Goal: Task Accomplishment & Management: Use online tool/utility

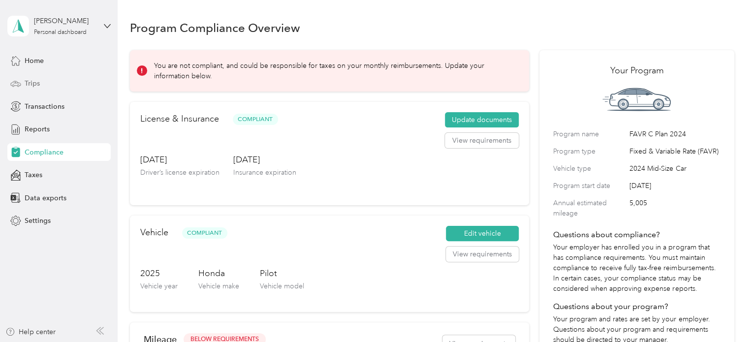
click at [25, 80] on span "Trips" at bounding box center [32, 83] width 15 height 10
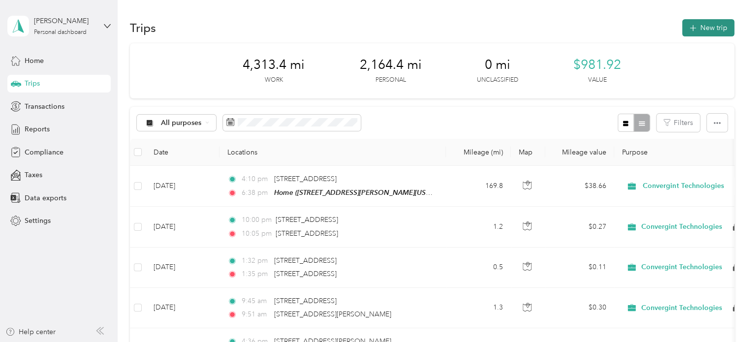
click at [698, 31] on button "New trip" at bounding box center [708, 27] width 52 height 17
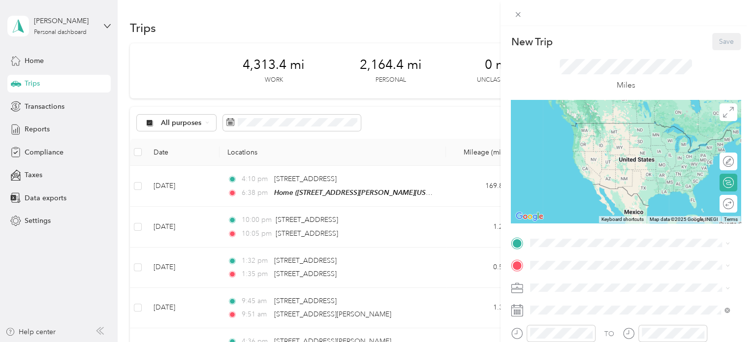
scroll to position [148, 0]
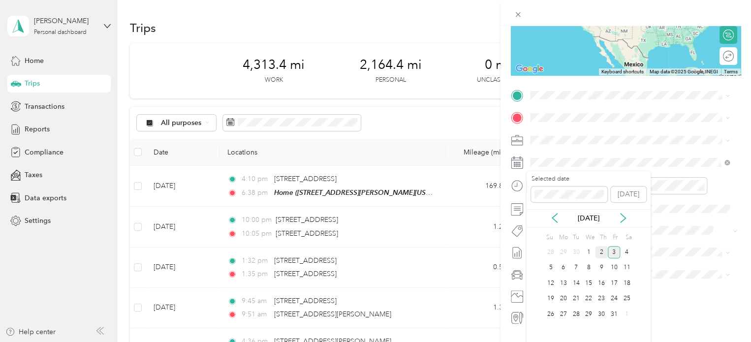
click at [600, 249] on div "2" at bounding box center [601, 252] width 13 height 12
click at [587, 184] on icon "close-circle" at bounding box center [588, 185] width 7 height 7
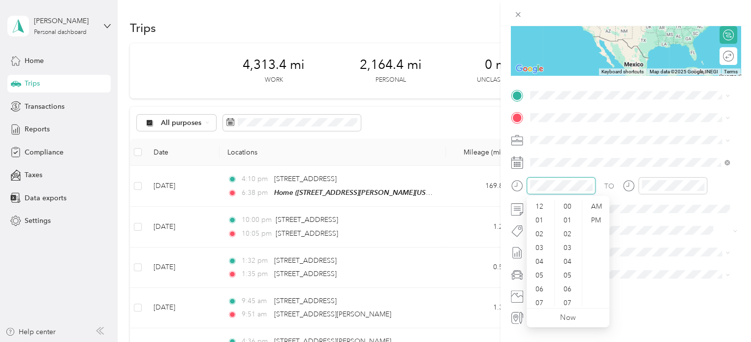
scroll to position [179, 0]
click at [601, 210] on div "AM" at bounding box center [596, 207] width 24 height 14
click at [598, 203] on div "AM" at bounding box center [596, 207] width 24 height 14
click at [543, 291] on div "10" at bounding box center [540, 295] width 24 height 14
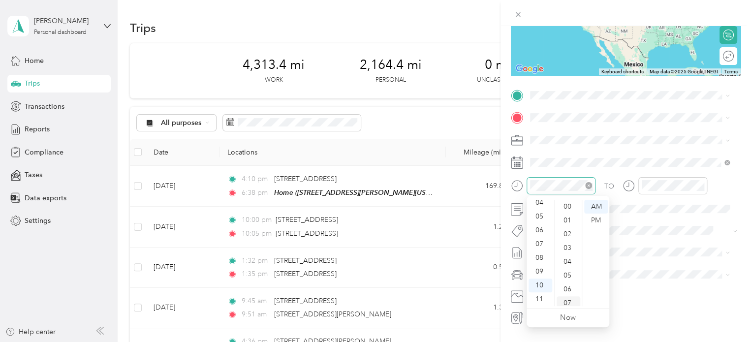
scroll to position [0, 0]
click at [568, 208] on div "00" at bounding box center [568, 207] width 24 height 14
click at [600, 205] on div "AM" at bounding box center [596, 207] width 24 height 14
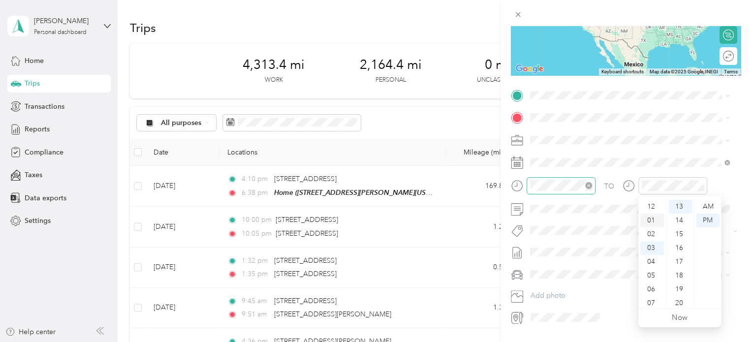
click at [649, 217] on div "01" at bounding box center [652, 221] width 24 height 14
click at [651, 239] on div "03" at bounding box center [652, 234] width 24 height 14
click at [676, 209] on div "00" at bounding box center [680, 207] width 24 height 14
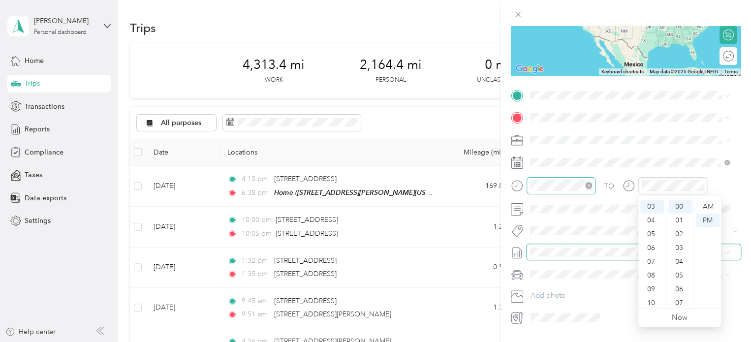
click at [611, 256] on span at bounding box center [633, 252] width 214 height 16
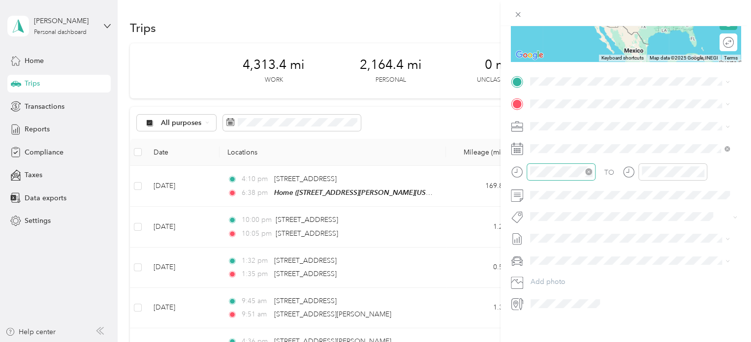
scroll to position [174, 0]
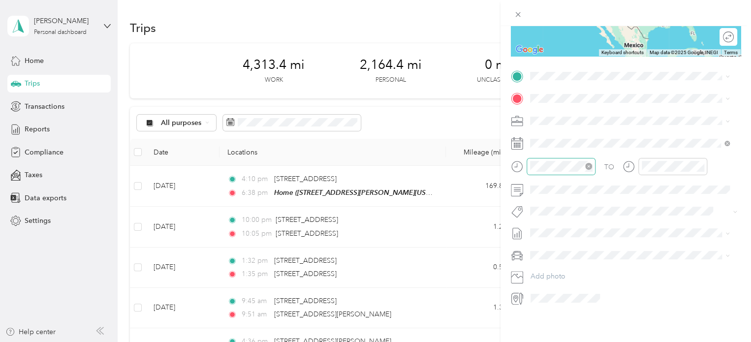
click at [609, 266] on div "Honda Pilot" at bounding box center [629, 265] width 192 height 10
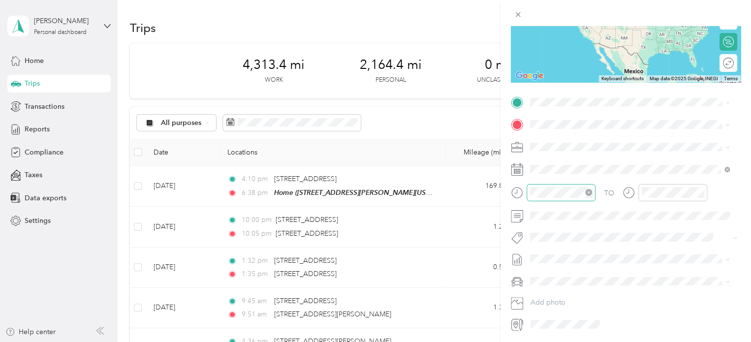
scroll to position [75, 0]
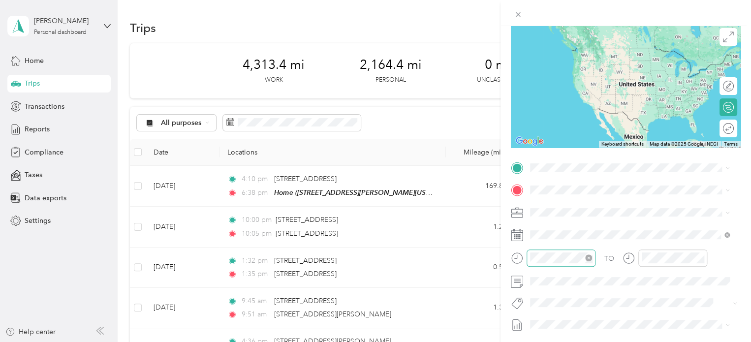
click at [461, 198] on div "New Trip Save This trip cannot be edited because it is either under review, app…" at bounding box center [375, 171] width 751 height 342
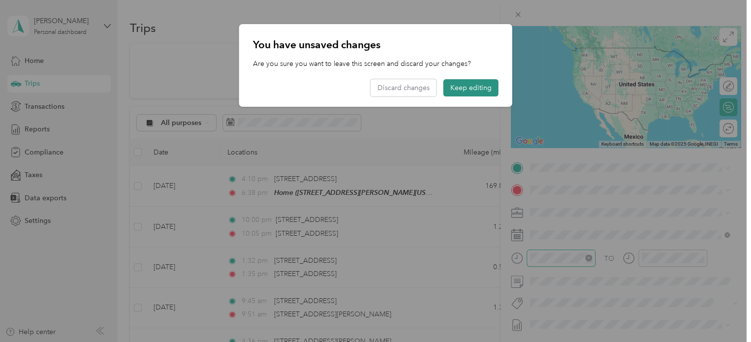
click at [471, 87] on button "Keep editing" at bounding box center [470, 87] width 55 height 17
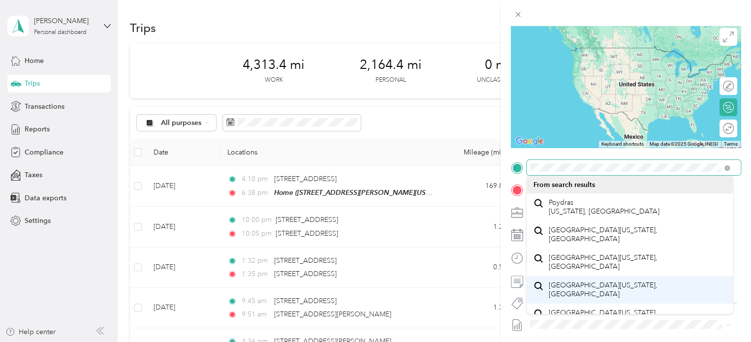
scroll to position [17, 0]
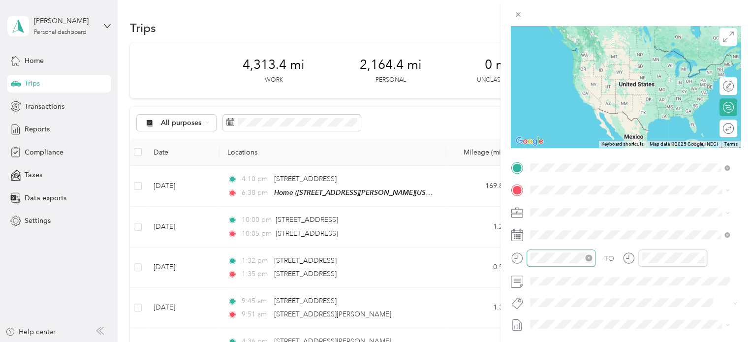
click at [565, 188] on span "Poydras [US_STATE], [GEOGRAPHIC_DATA]" at bounding box center [604, 189] width 111 height 17
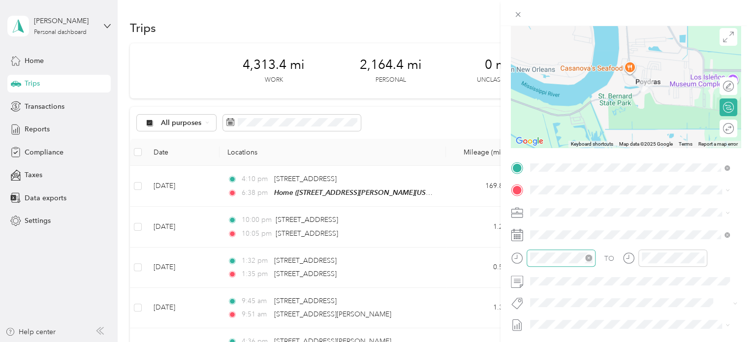
click at [585, 226] on span "[STREET_ADDRESS][US_STATE]" at bounding box center [598, 224] width 98 height 9
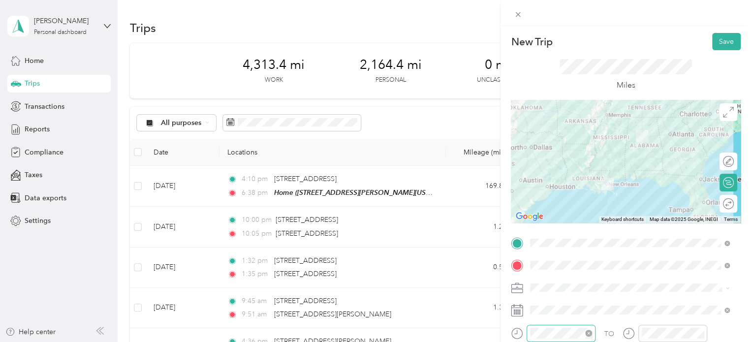
scroll to position [0, 0]
click at [726, 37] on button "Save" at bounding box center [726, 41] width 29 height 17
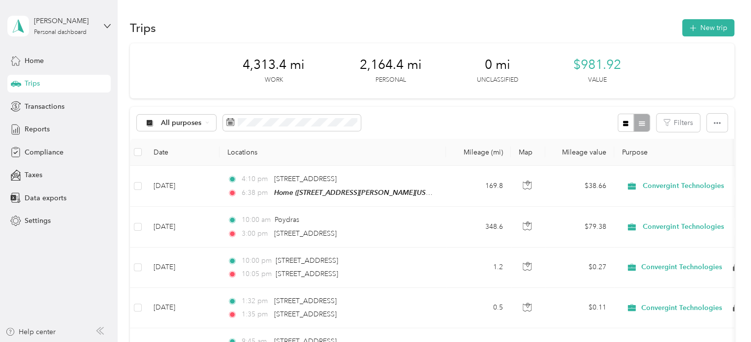
click at [380, 35] on div "Trips New trip" at bounding box center [432, 27] width 604 height 21
click at [438, 22] on div "Trips New trip" at bounding box center [432, 27] width 604 height 21
click at [42, 129] on span "Reports" at bounding box center [37, 129] width 25 height 10
